Goal: Task Accomplishment & Management: Manage account settings

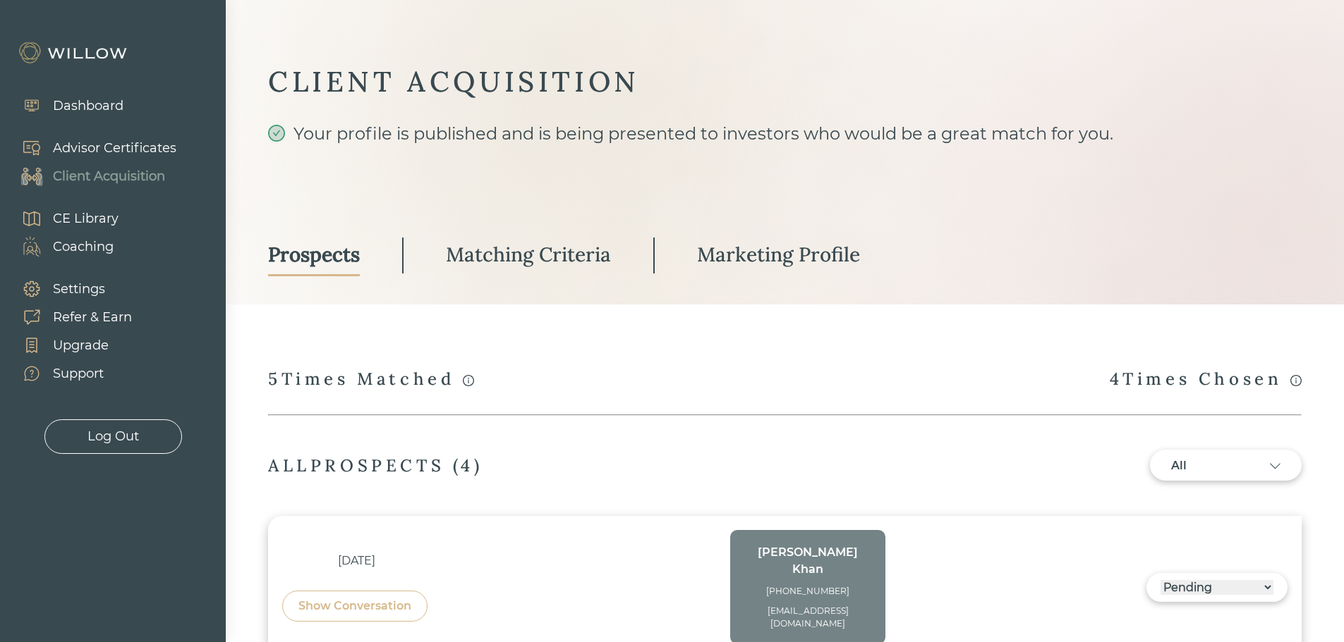
select select "3"
select select "2"
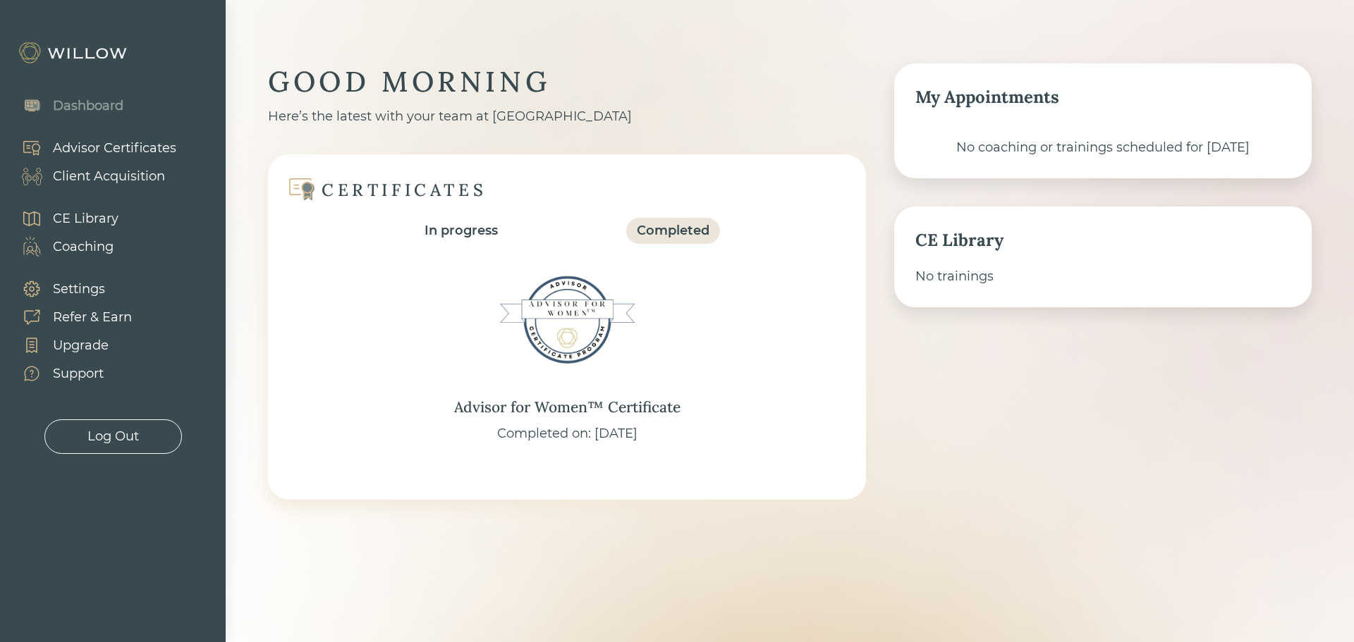
click at [124, 178] on div "Client Acquisition" at bounding box center [109, 176] width 112 height 19
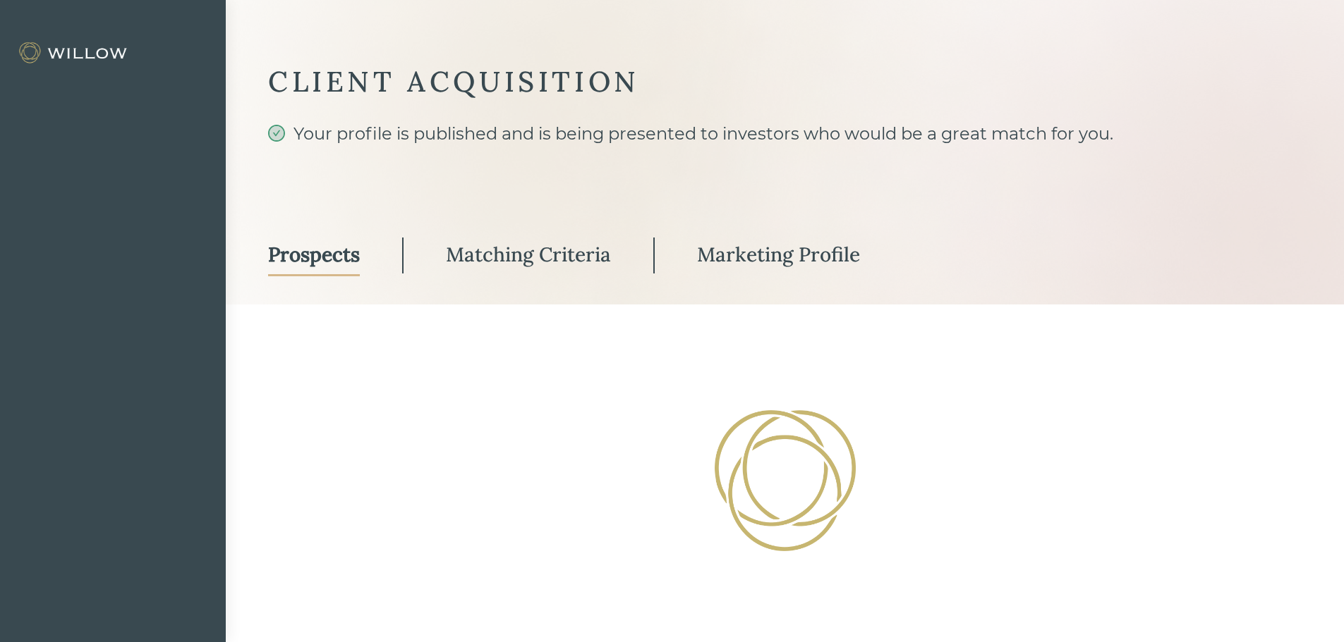
select select "3"
select select "2"
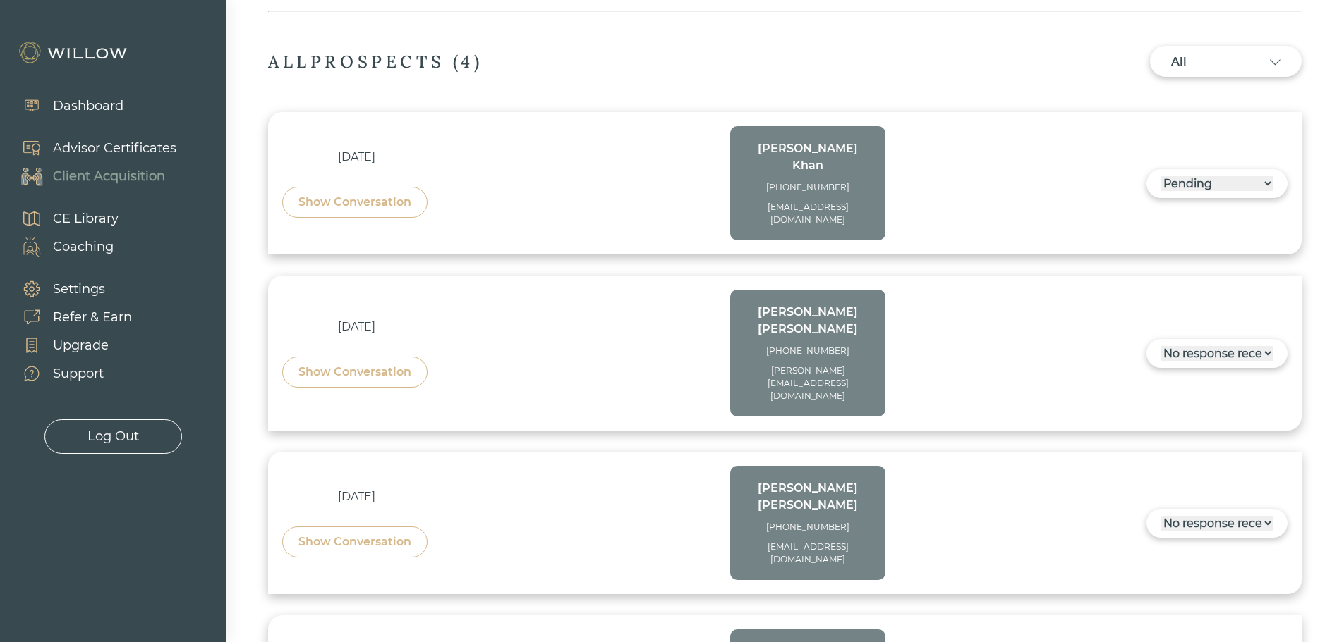
scroll to position [403, 0]
click at [1184, 171] on div "------ Not ready to move forward No response received Pending Matched Not a Fit" at bounding box center [1216, 185] width 141 height 29
click at [1190, 178] on select "------ Not ready to move forward No response received Pending Matched Not a Fit" at bounding box center [1216, 185] width 113 height 15
click at [1160, 178] on select "------ Not ready to move forward No response received Pending Matched Not a Fit" at bounding box center [1216, 185] width 113 height 15
click at [1206, 74] on div "All" at bounding box center [1226, 62] width 152 height 31
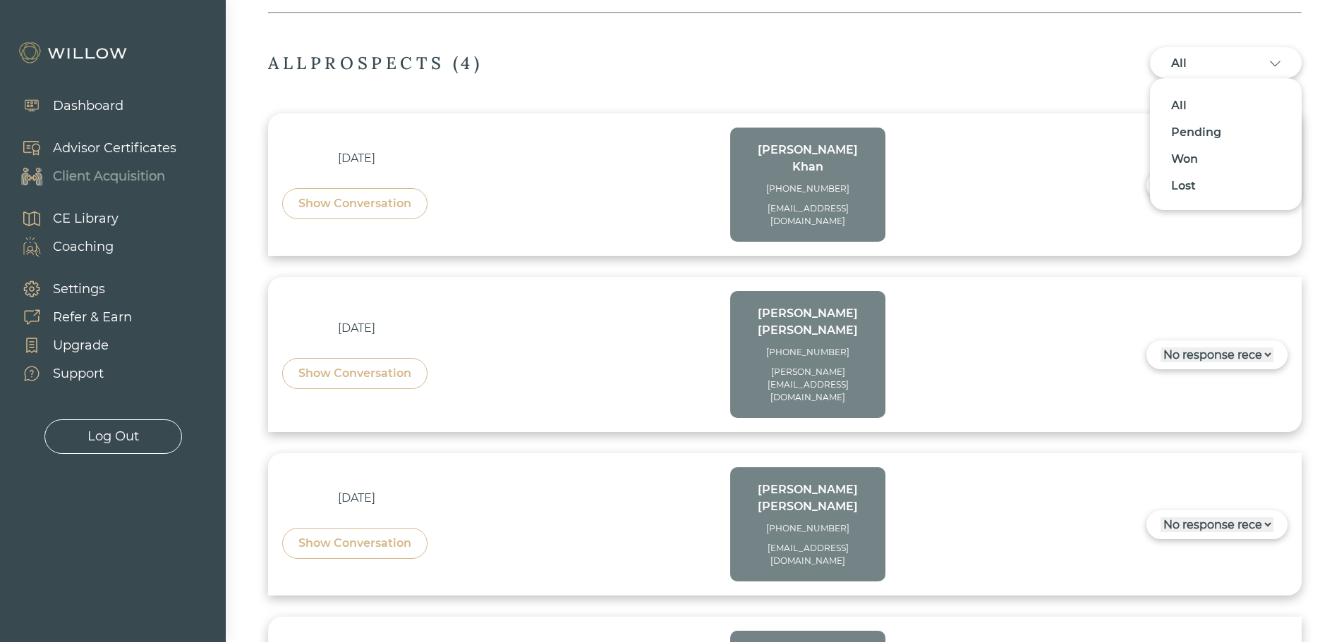
click at [1193, 111] on div "All" at bounding box center [1225, 105] width 109 height 27
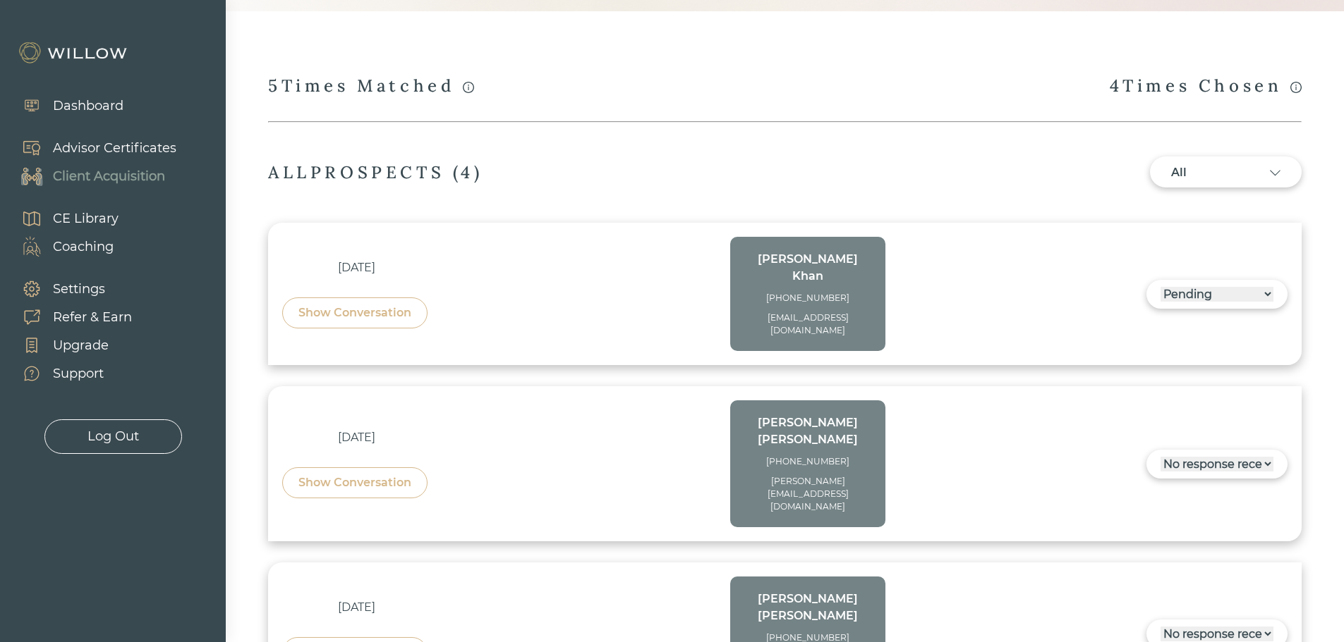
scroll to position [0, 0]
